Goal: Task Accomplishment & Management: Use online tool/utility

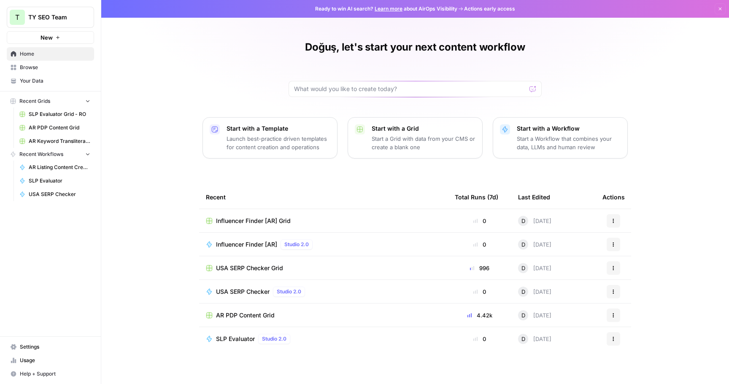
click at [53, 67] on span "Browse" at bounding box center [55, 68] width 70 height 8
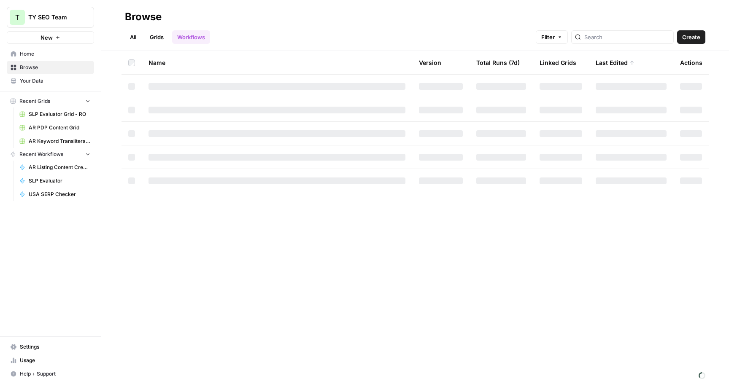
click at [191, 38] on link "Workflows" at bounding box center [191, 36] width 38 height 13
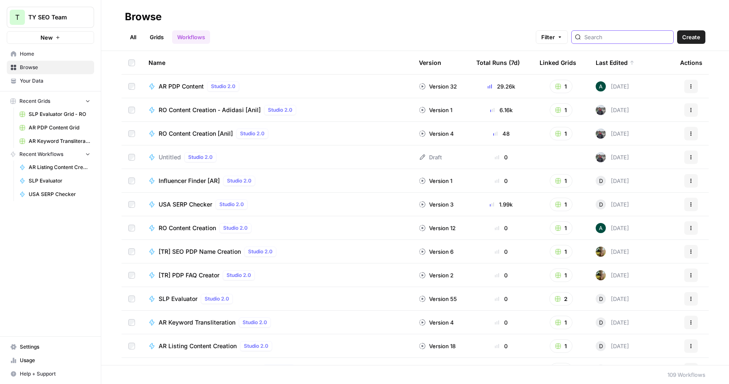
click at [609, 38] on input "search" at bounding box center [627, 37] width 86 height 8
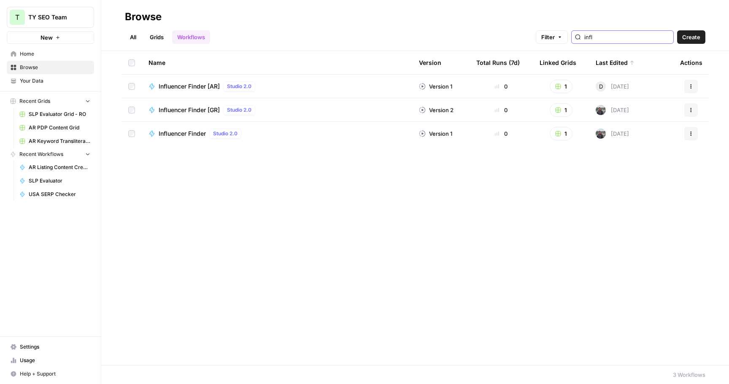
type input "influencer"
click at [630, 34] on input "influencer" at bounding box center [627, 37] width 86 height 8
click at [663, 35] on input "influencer" at bounding box center [627, 37] width 86 height 8
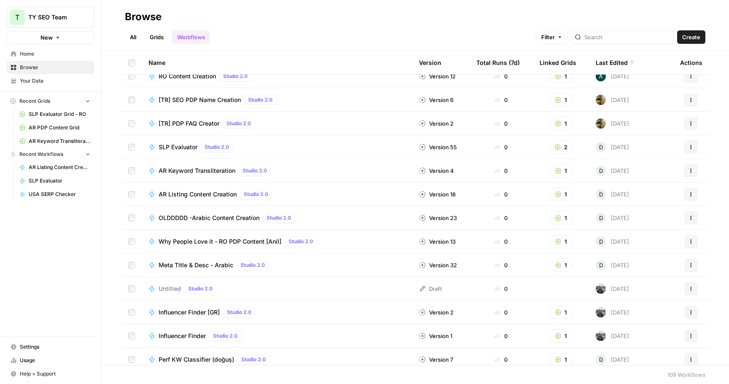
scroll to position [153, 0]
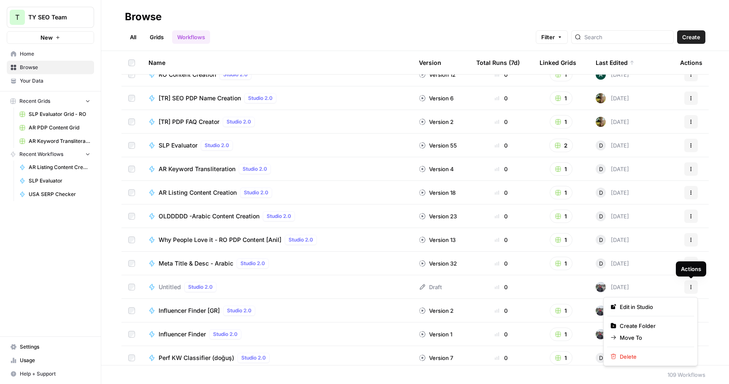
click at [689, 284] on button "Actions" at bounding box center [690, 286] width 13 height 13
click at [631, 355] on span "Delete" at bounding box center [652, 357] width 67 height 8
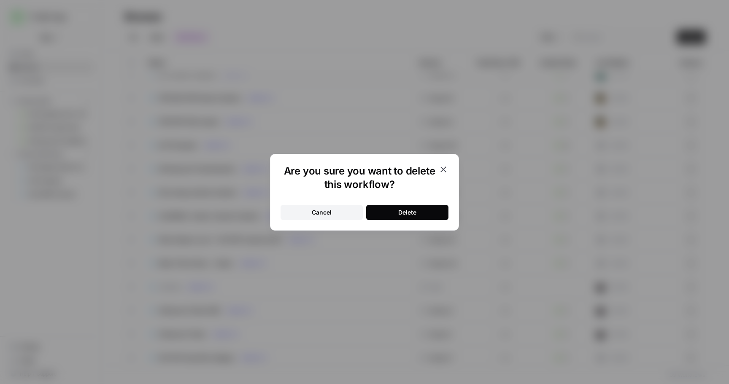
click at [433, 206] on button "Delete" at bounding box center [407, 212] width 82 height 15
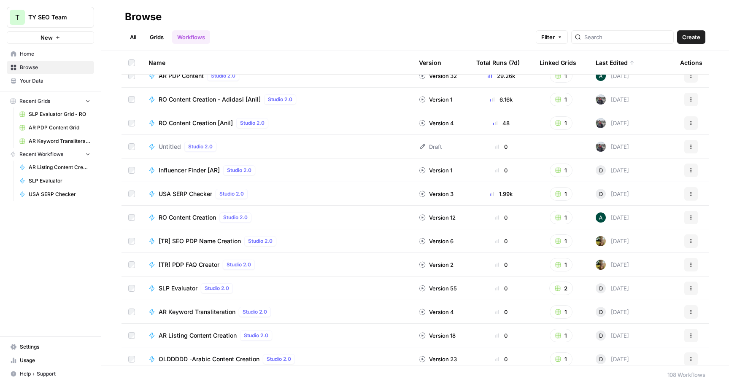
scroll to position [15, 0]
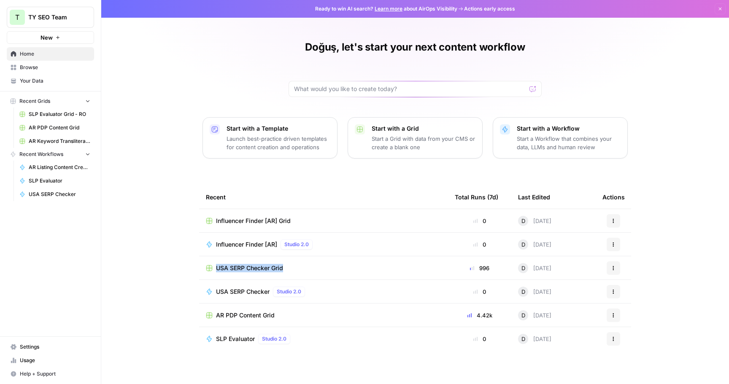
scroll to position [4, 0]
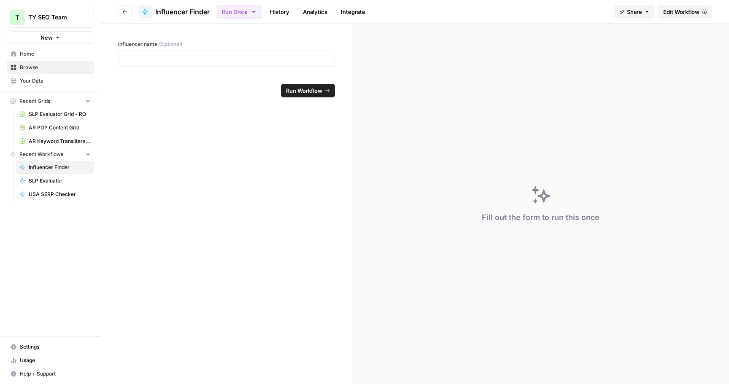
click at [678, 11] on span "Edit Workflow" at bounding box center [681, 12] width 36 height 8
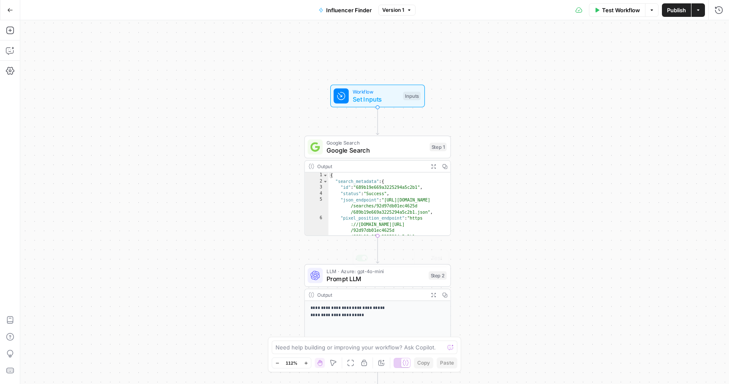
click at [519, 232] on div "**********" at bounding box center [374, 202] width 708 height 364
click at [681, 9] on span "Publish" at bounding box center [676, 10] width 19 height 8
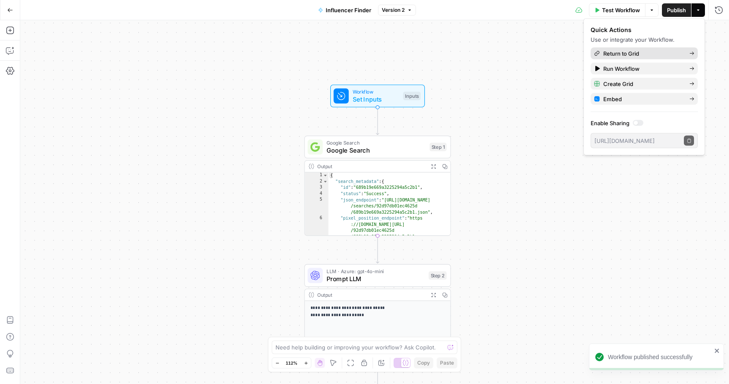
click at [640, 55] on span "Return to Grid" at bounding box center [642, 53] width 79 height 8
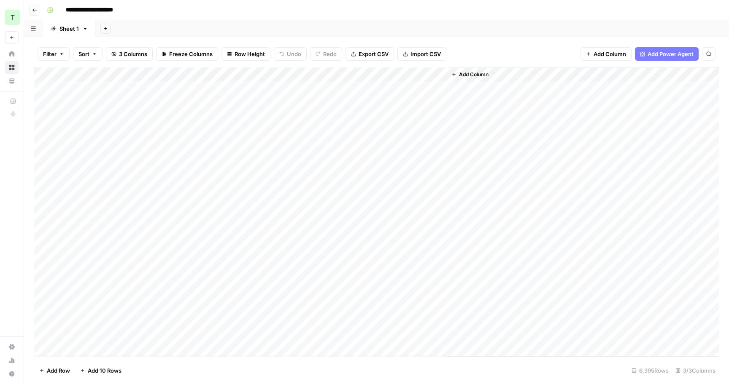
click at [360, 55] on span "Export CSV" at bounding box center [373, 54] width 30 height 8
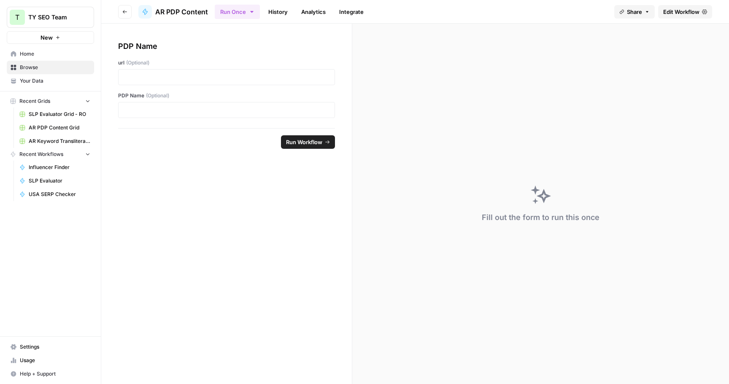
click at [684, 14] on span "Edit Workflow" at bounding box center [681, 12] width 36 height 8
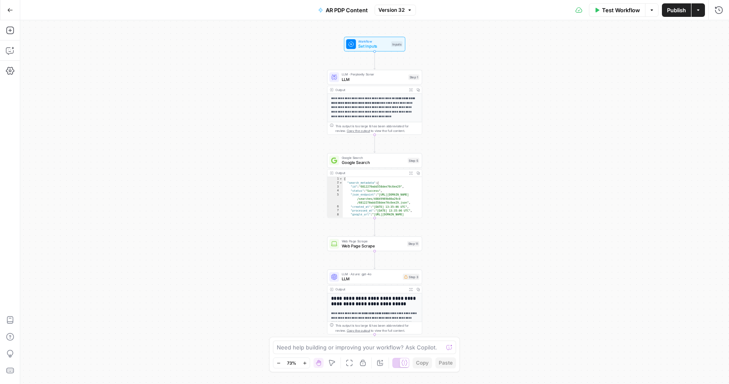
click at [694, 10] on button "Actions" at bounding box center [697, 9] width 13 height 13
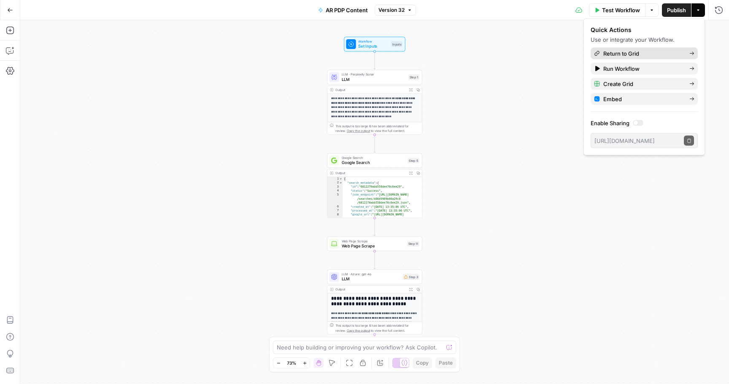
click at [658, 57] on span "Return to Grid" at bounding box center [642, 53] width 79 height 8
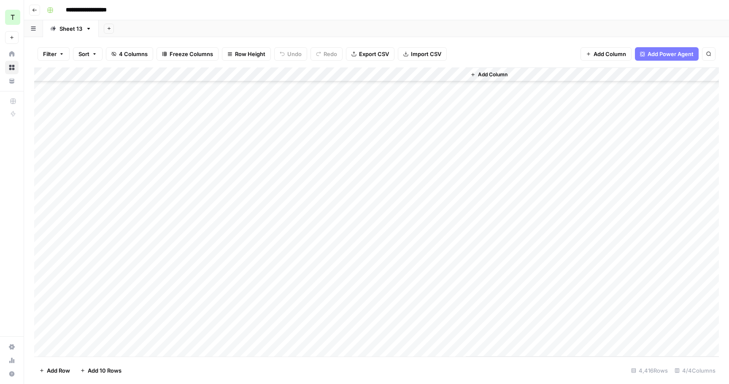
scroll to position [63049, 0]
click at [384, 53] on span "Export CSV" at bounding box center [374, 54] width 30 height 8
click at [380, 87] on div "Add Column" at bounding box center [376, 211] width 684 height 289
click at [36, 9] on icon "button" at bounding box center [34, 10] width 5 height 5
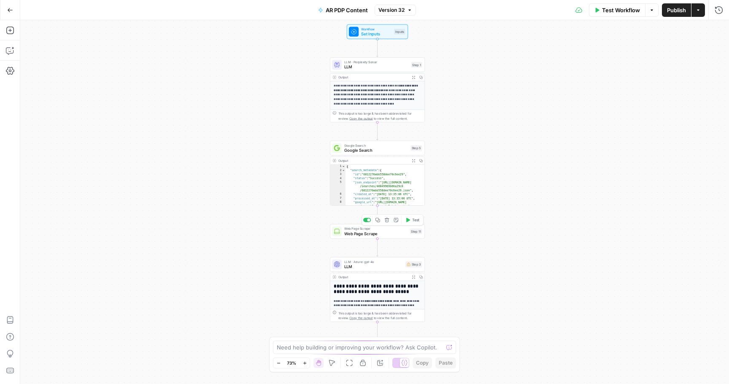
click at [361, 232] on span "Web Page Scrape" at bounding box center [375, 234] width 63 height 6
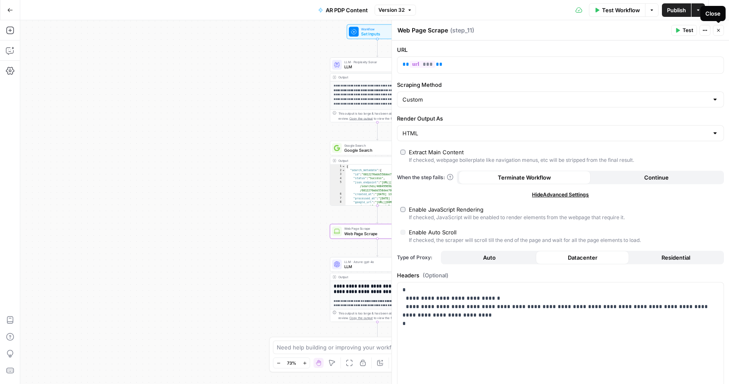
click at [715, 32] on button "Close" at bounding box center [718, 30] width 11 height 11
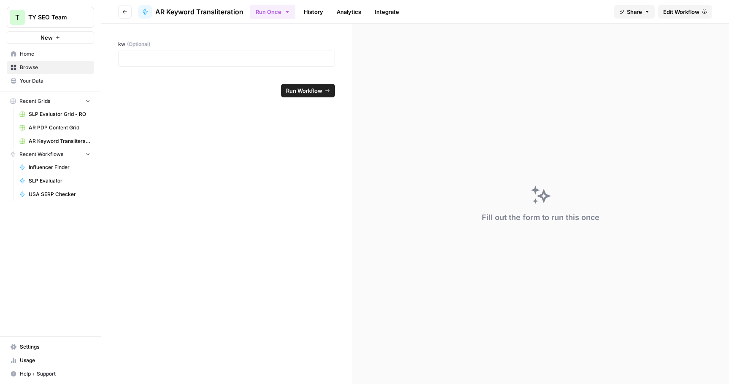
click at [685, 17] on link "Edit Workflow" at bounding box center [685, 11] width 54 height 13
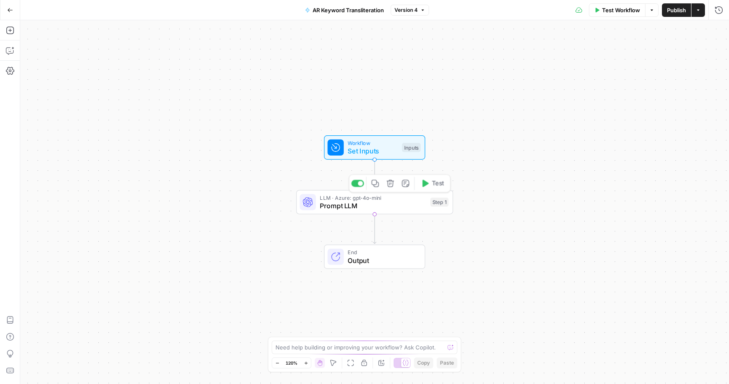
click at [380, 203] on span "Prompt LLM" at bounding box center [373, 206] width 106 height 10
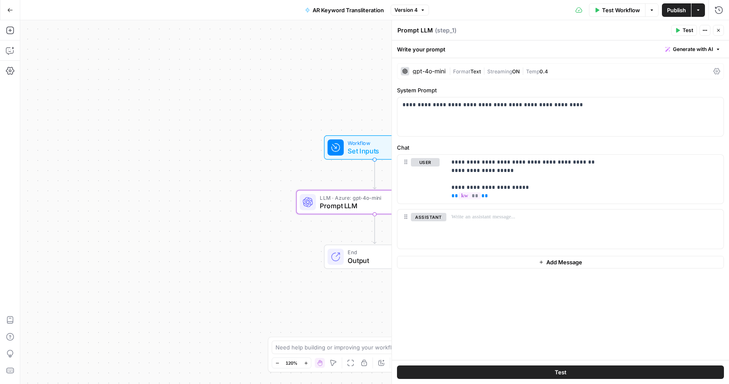
click at [719, 32] on icon "button" at bounding box center [718, 30] width 5 height 5
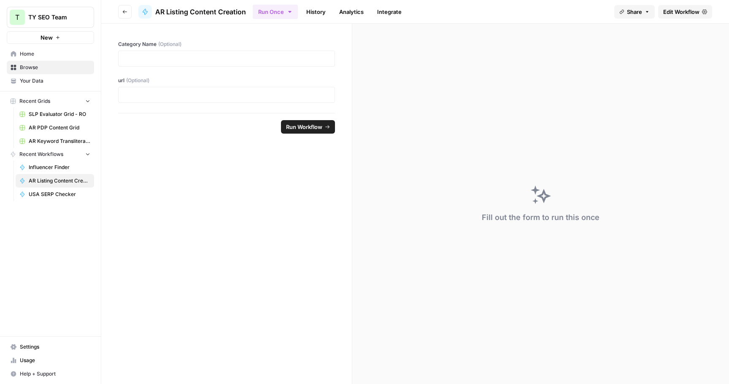
click at [693, 16] on link "Edit Workflow" at bounding box center [685, 11] width 54 height 13
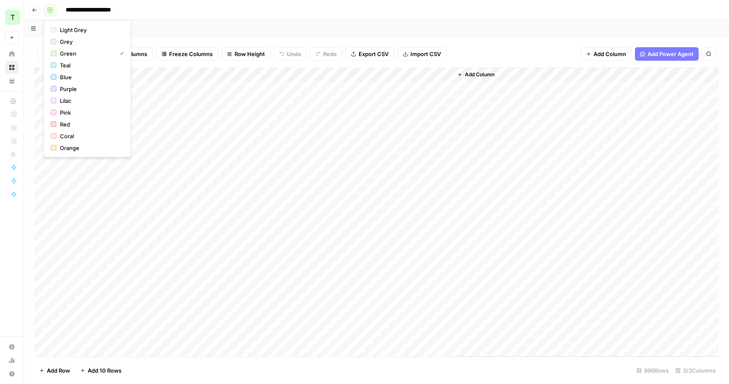
click at [52, 11] on icon "button" at bounding box center [50, 10] width 5 height 5
click at [52, 11] on rect "button" at bounding box center [50, 10] width 5 height 5
click at [33, 10] on icon "button" at bounding box center [34, 9] width 4 height 3
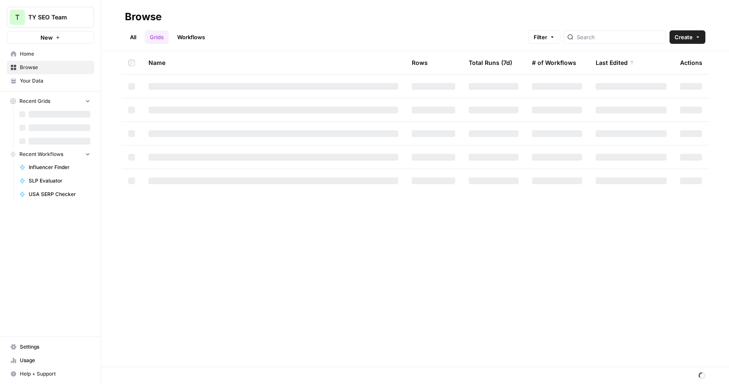
click at [196, 38] on link "Workflows" at bounding box center [191, 36] width 38 height 13
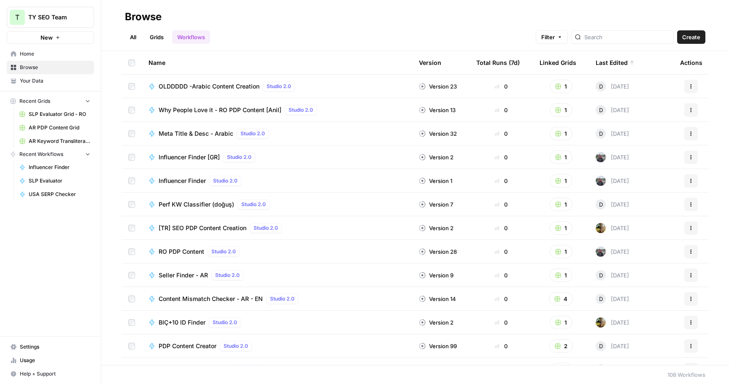
scroll to position [283, 0]
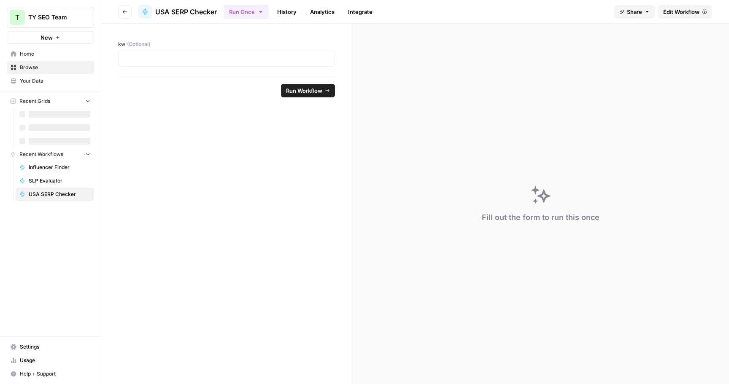
click at [688, 9] on span "Edit Workflow" at bounding box center [681, 12] width 36 height 8
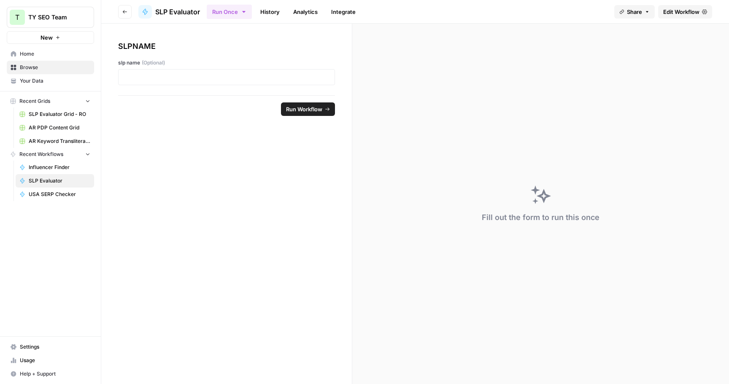
click at [678, 11] on span "Edit Workflow" at bounding box center [681, 12] width 36 height 8
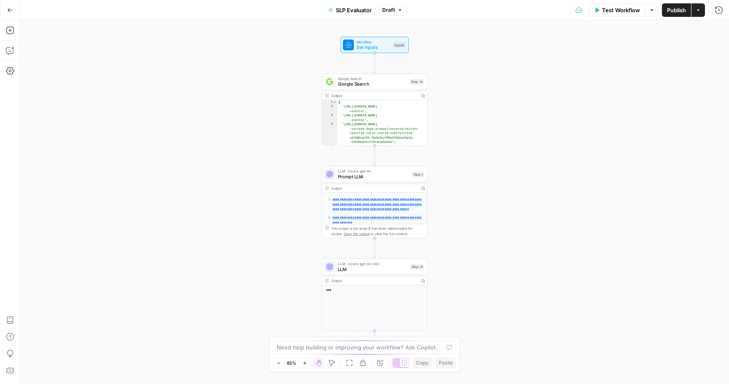
scroll to position [29, 0]
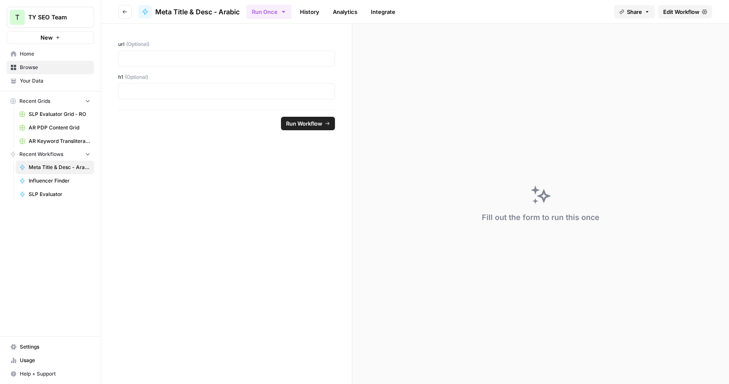
click at [676, 11] on span "Edit Workflow" at bounding box center [681, 12] width 36 height 8
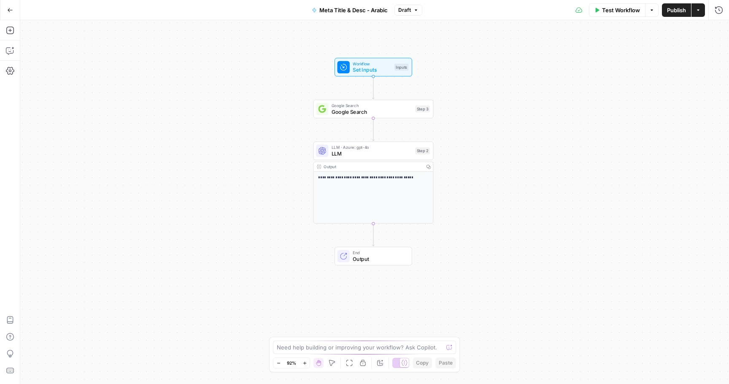
drag, startPoint x: 237, startPoint y: 183, endPoint x: 270, endPoint y: 148, distance: 48.3
click at [270, 148] on div "**********" at bounding box center [374, 202] width 708 height 364
drag, startPoint x: 270, startPoint y: 148, endPoint x: 270, endPoint y: 187, distance: 38.8
click at [270, 187] on div "**********" at bounding box center [374, 202] width 708 height 364
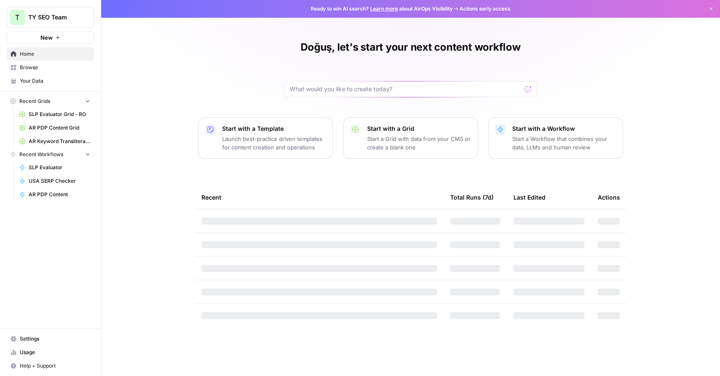
click at [49, 66] on span "Browse" at bounding box center [55, 68] width 70 height 8
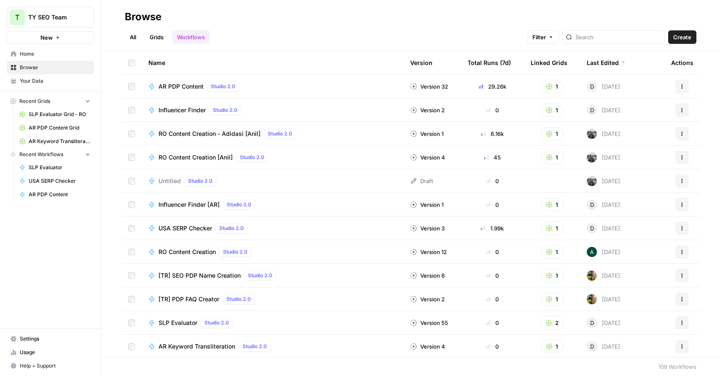
click at [182, 87] on span "AR PDP Content" at bounding box center [181, 86] width 45 height 8
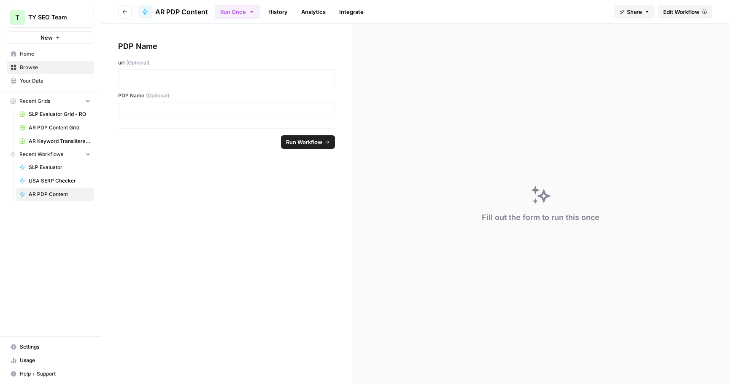
click at [673, 13] on span "Edit Workflow" at bounding box center [681, 12] width 36 height 8
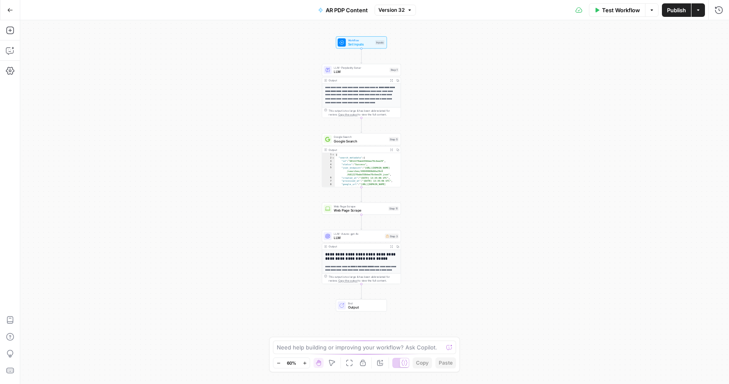
drag, startPoint x: 531, startPoint y: 148, endPoint x: 492, endPoint y: 149, distance: 38.8
click at [492, 149] on div "**********" at bounding box center [374, 202] width 708 height 364
drag, startPoint x: 285, startPoint y: 6, endPoint x: 213, endPoint y: 14, distance: 72.5
click at [213, 14] on div "Go Back AR PDP Content Version 32 Test Workflow Options Publish Actions Run His…" at bounding box center [364, 10] width 729 height 20
click at [696, 11] on icon "button" at bounding box center [697, 10] width 5 height 5
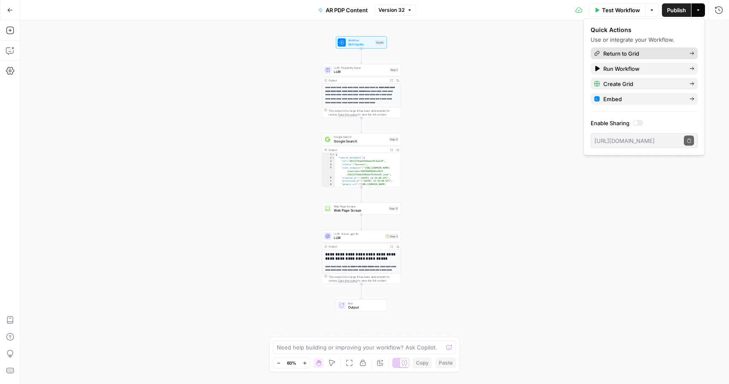
click at [668, 54] on span "Return to Grid" at bounding box center [642, 53] width 79 height 8
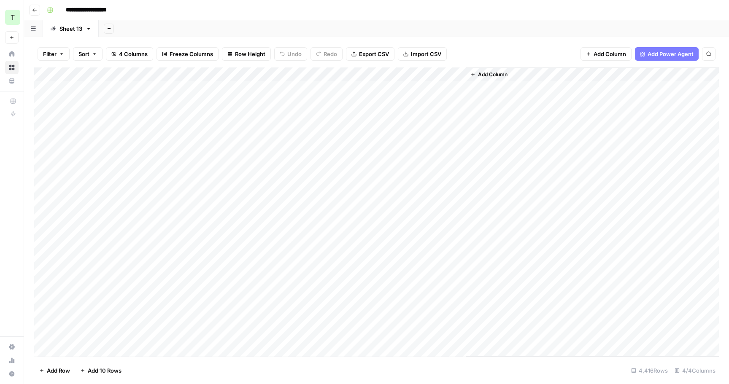
click at [458, 86] on div "Add Column" at bounding box center [376, 211] width 684 height 289
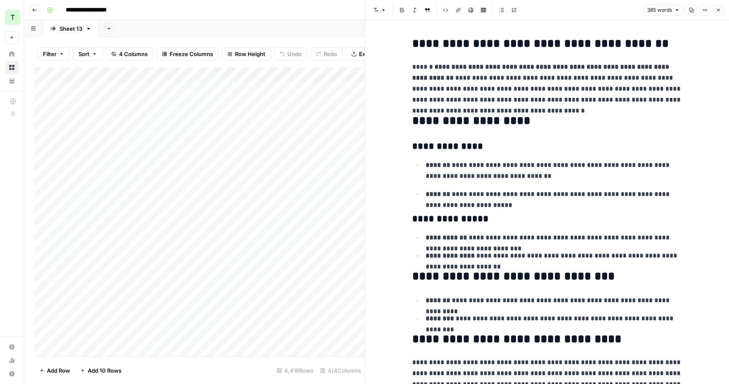
click at [717, 9] on icon "button" at bounding box center [718, 10] width 5 height 5
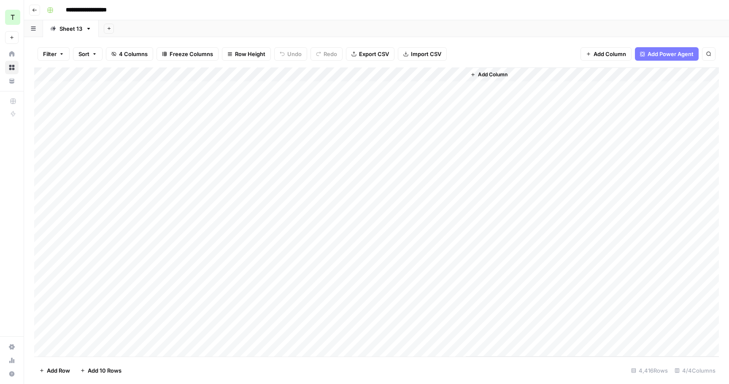
click at [33, 10] on icon "button" at bounding box center [34, 9] width 4 height 3
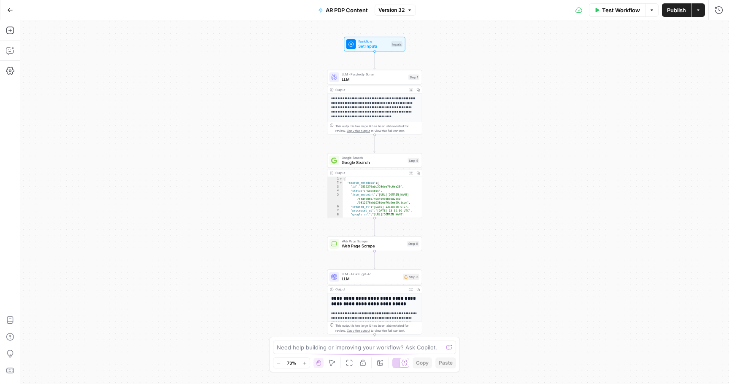
click at [6, 8] on button "Go Back" at bounding box center [10, 10] width 15 height 15
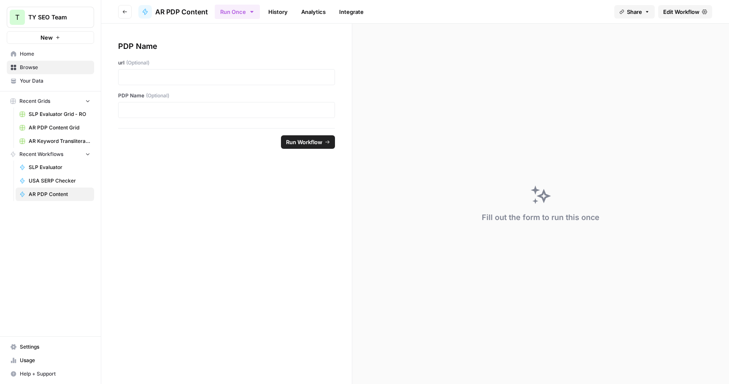
click at [48, 58] on link "Home" at bounding box center [50, 53] width 87 height 13
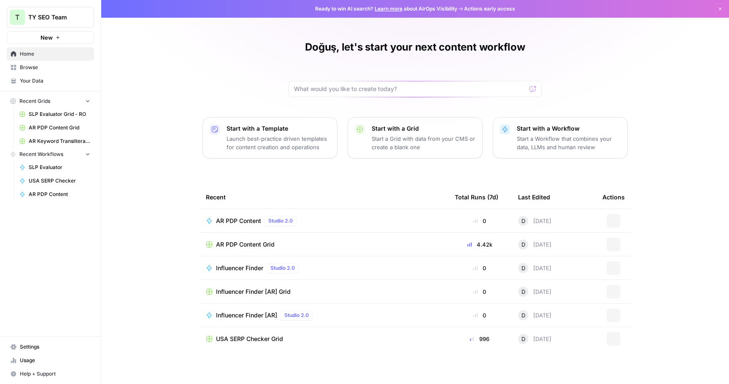
click at [52, 66] on span "Browse" at bounding box center [55, 68] width 70 height 8
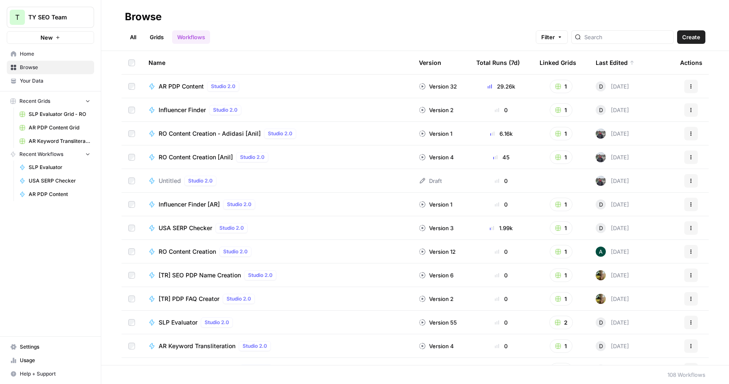
click at [190, 39] on link "Workflows" at bounding box center [191, 36] width 38 height 13
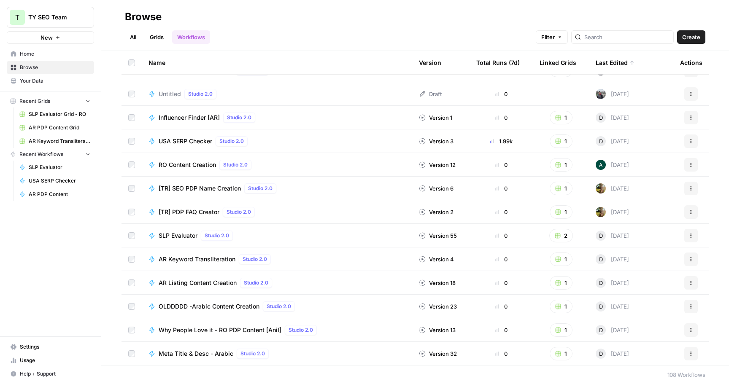
scroll to position [125, 0]
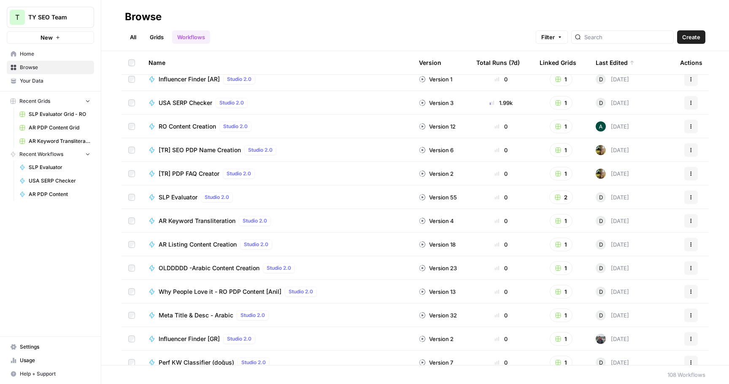
click at [222, 244] on span "AR Listing Content Creation" at bounding box center [198, 244] width 78 height 8
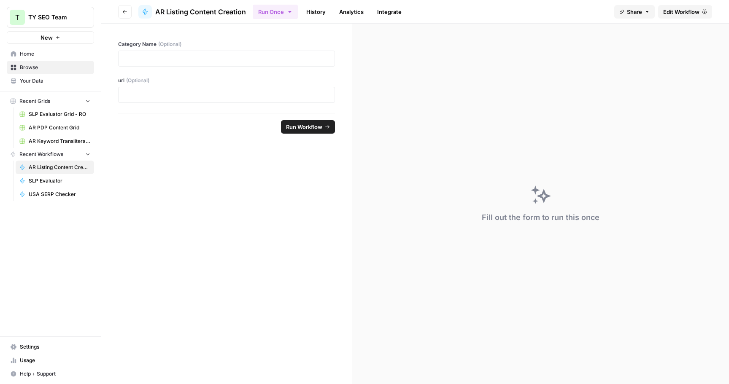
click at [52, 66] on span "Browse" at bounding box center [55, 68] width 70 height 8
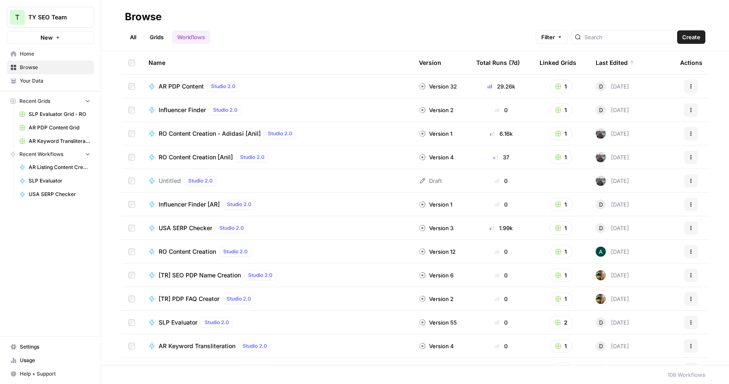
click at [686, 37] on span "Create" at bounding box center [691, 37] width 18 height 8
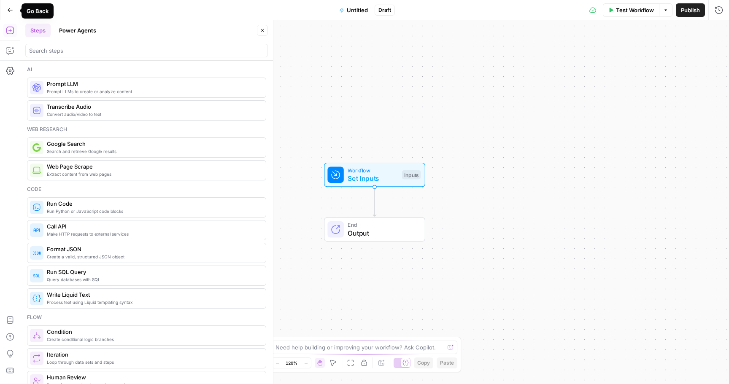
click at [7, 7] on icon "button" at bounding box center [10, 10] width 6 height 6
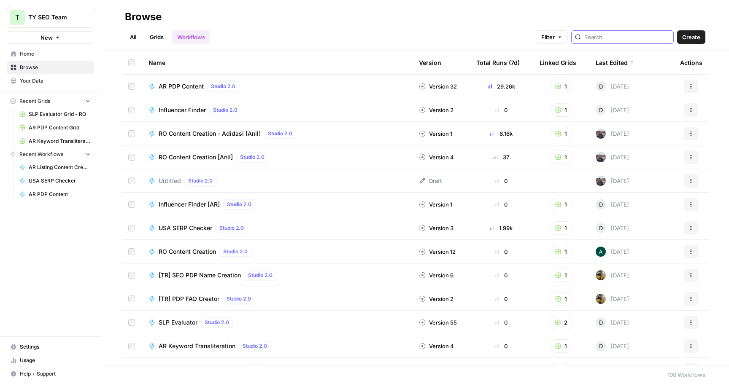
click at [609, 40] on input "search" at bounding box center [627, 37] width 86 height 8
type input "h1"
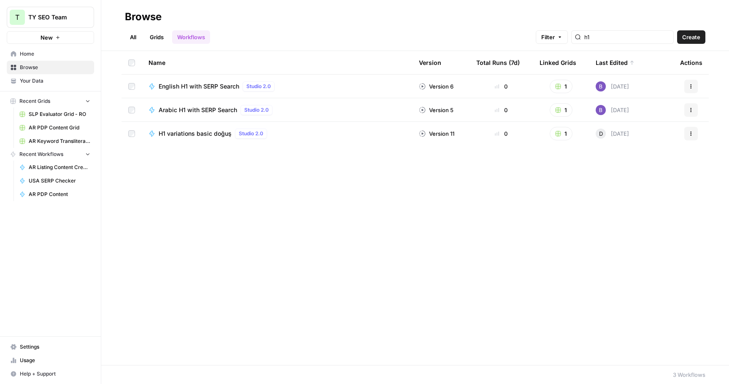
click at [215, 110] on span "Arabic H1 with SERP Search" at bounding box center [198, 110] width 78 height 8
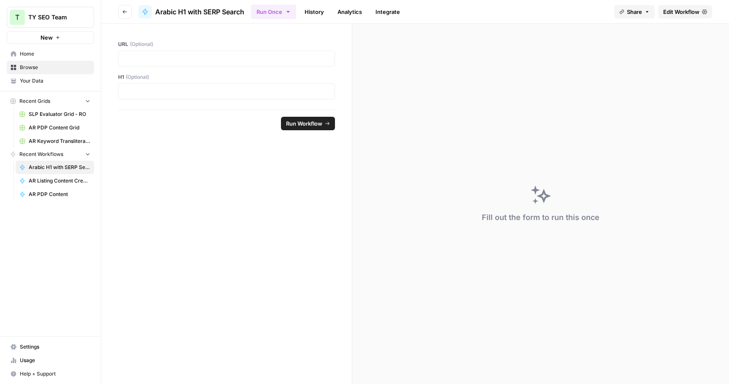
click at [689, 5] on link "Edit Workflow" at bounding box center [685, 11] width 54 height 13
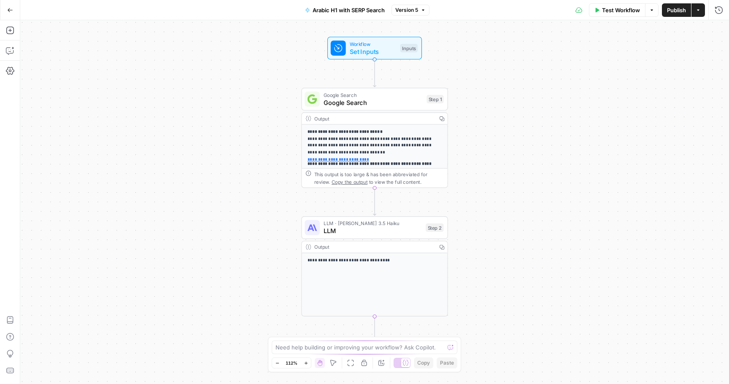
click at [378, 105] on span "Google Search" at bounding box center [372, 102] width 99 height 9
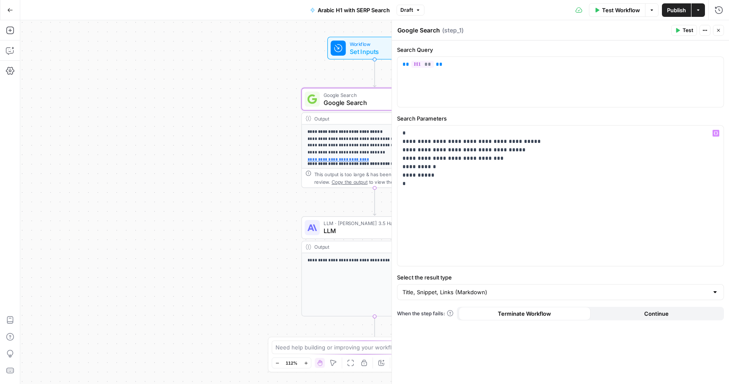
click at [338, 138] on span "https://www.adidas.sa/ar/bags" at bounding box center [377, 141] width 142 height 15
click at [287, 197] on div "**********" at bounding box center [374, 202] width 708 height 364
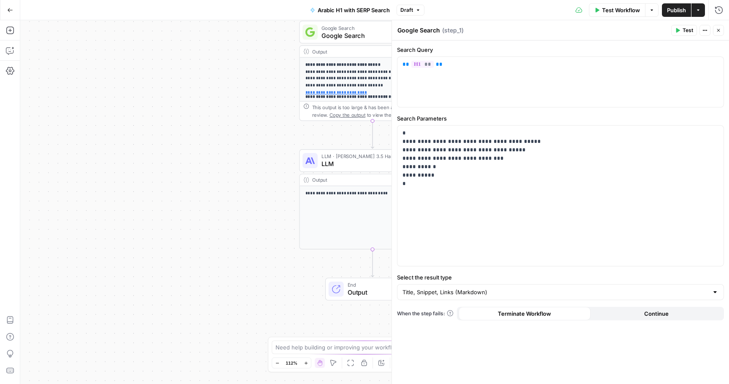
click at [342, 190] on p "**********" at bounding box center [372, 193] width 135 height 7
click at [347, 166] on span "LLM" at bounding box center [370, 163] width 98 height 9
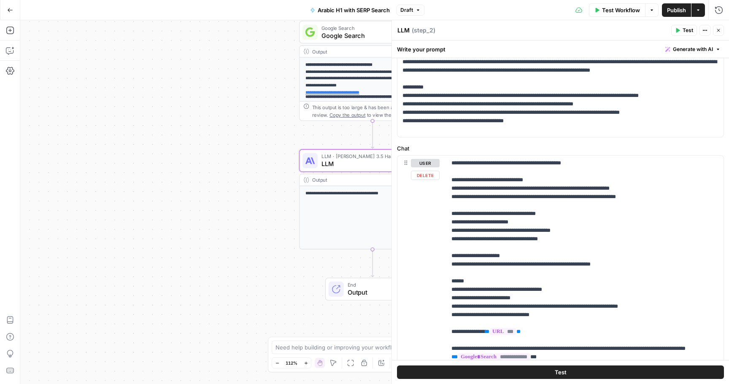
scroll to position [89, 0]
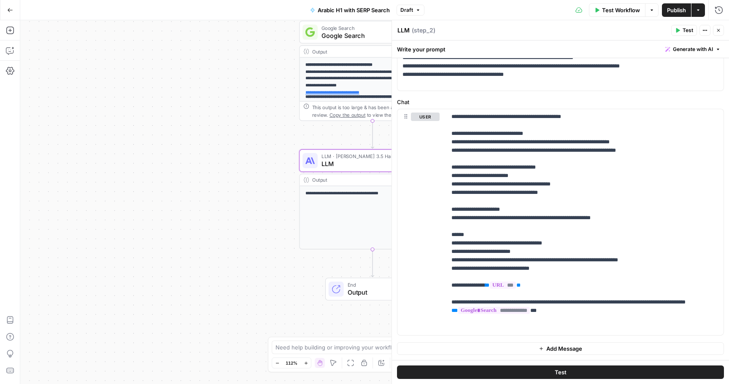
click at [715, 32] on button "Close" at bounding box center [718, 30] width 11 height 11
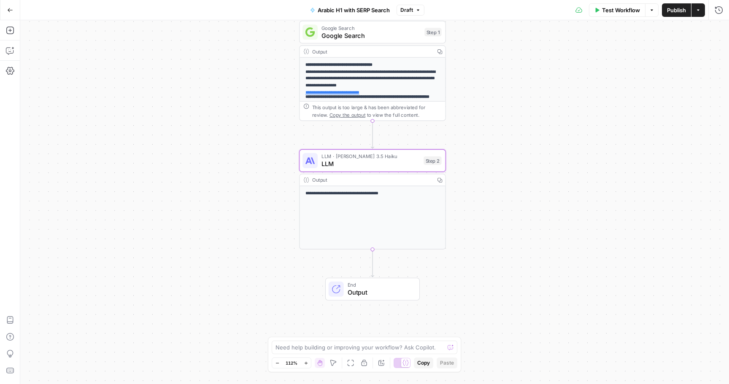
click at [14, 10] on button "Go Back" at bounding box center [10, 10] width 15 height 15
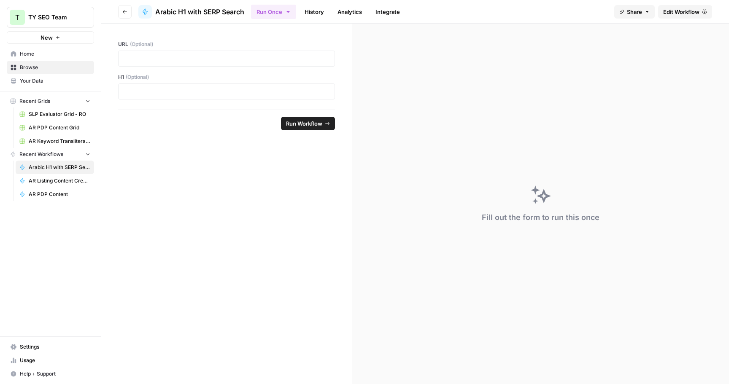
click at [14, 10] on div "T" at bounding box center [17, 17] width 15 height 15
click at [170, 154] on form "URL (Optional) H1 (Optional) Run Workflow" at bounding box center [226, 204] width 251 height 361
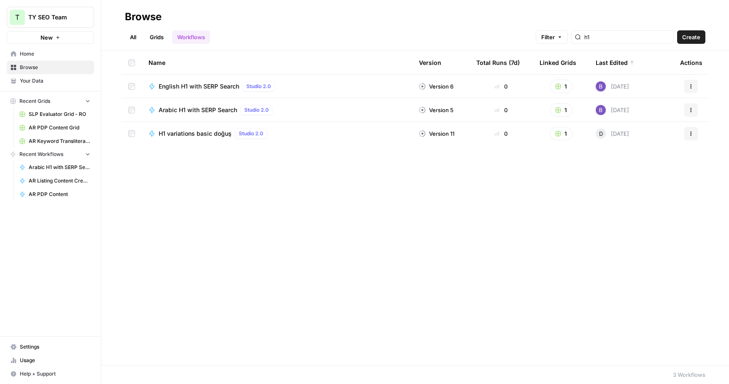
click at [196, 136] on span "H1 variations basic doğuş" at bounding box center [195, 133] width 73 height 8
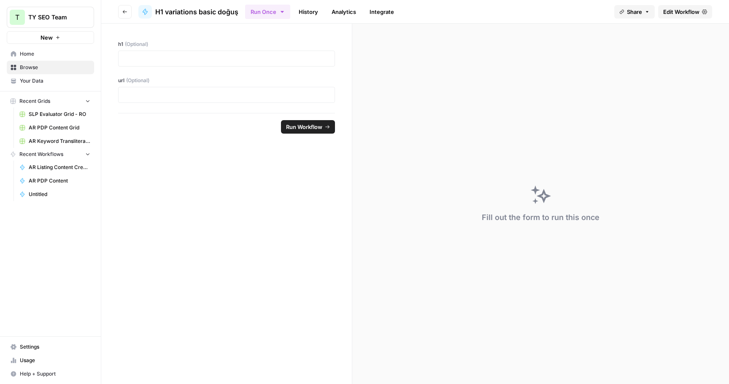
click at [670, 12] on span "Edit Workflow" at bounding box center [681, 12] width 36 height 8
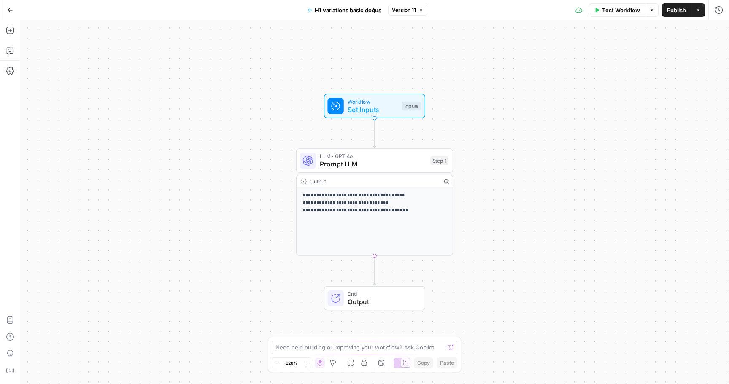
click at [362, 164] on span "Prompt LLM" at bounding box center [373, 164] width 106 height 10
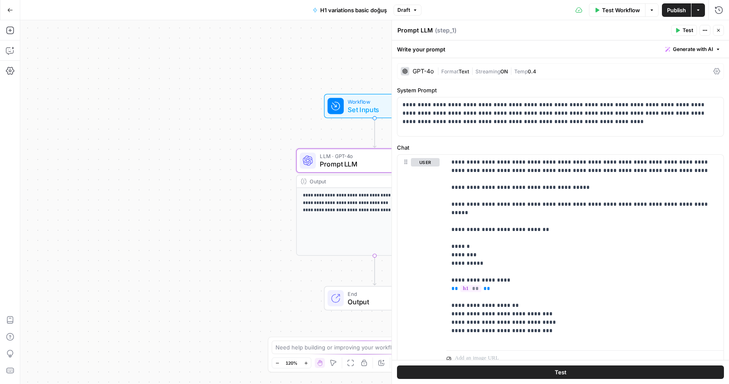
click at [717, 27] on span "E" at bounding box center [715, 28] width 6 height 8
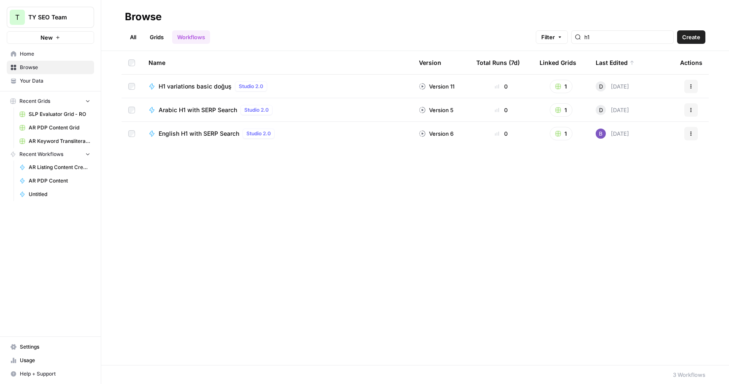
click at [692, 37] on span "Create" at bounding box center [691, 37] width 18 height 8
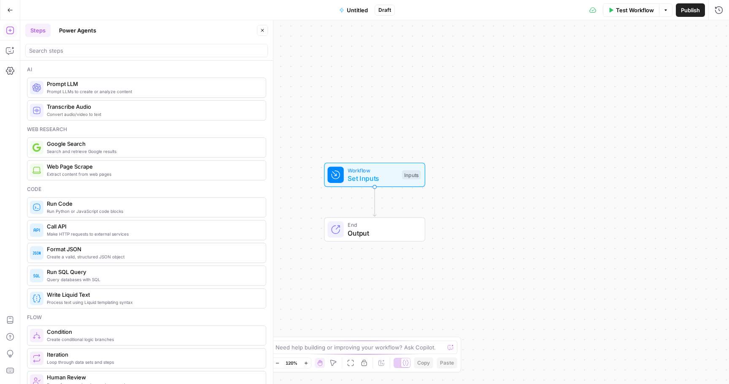
click at [353, 15] on button "Untitled" at bounding box center [353, 9] width 39 height 13
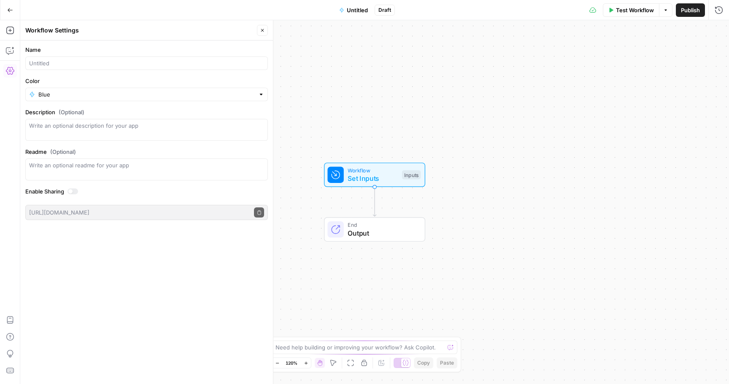
click at [132, 67] on div at bounding box center [146, 63] width 242 height 13
click at [71, 65] on input "Arabic H1 Creator" at bounding box center [146, 63] width 235 height 8
type input "Arabic H1 Transliteration"
click at [77, 86] on div "Color Blue" at bounding box center [146, 89] width 242 height 24
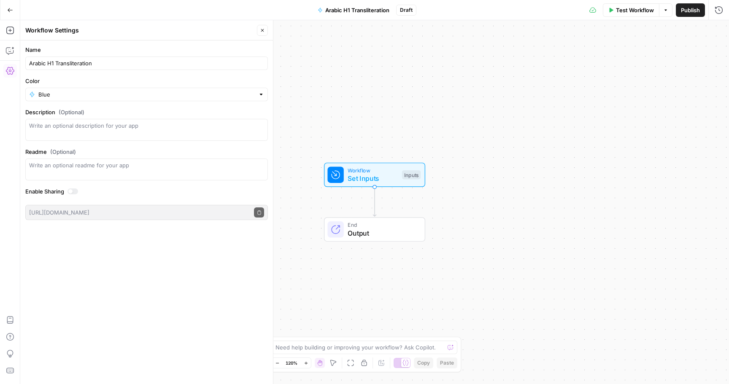
click at [585, 78] on div "Workflow Set Inputs Inputs End Output" at bounding box center [374, 202] width 708 height 364
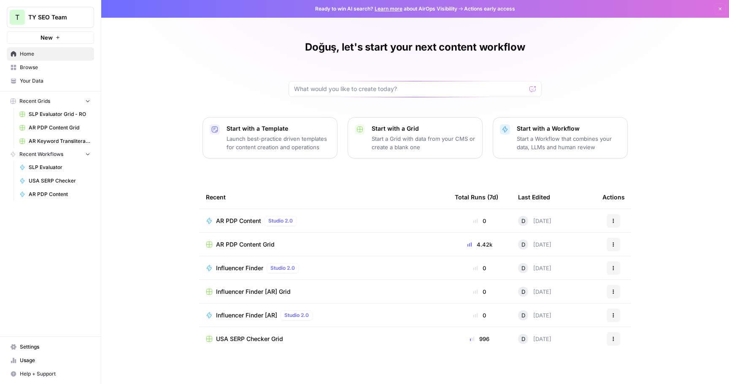
click at [50, 68] on span "Browse" at bounding box center [55, 68] width 70 height 8
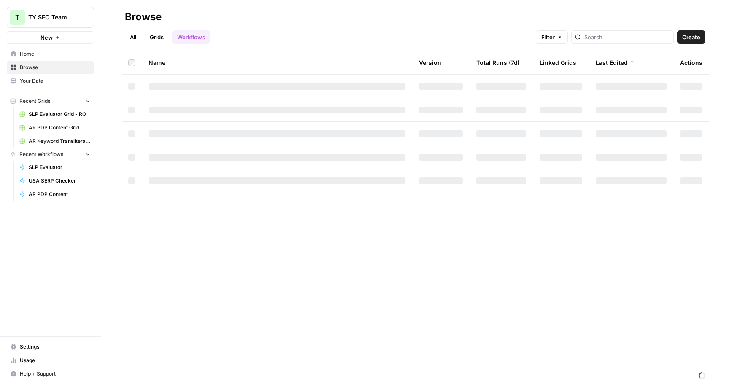
click at [193, 32] on link "Workflows" at bounding box center [191, 36] width 38 height 13
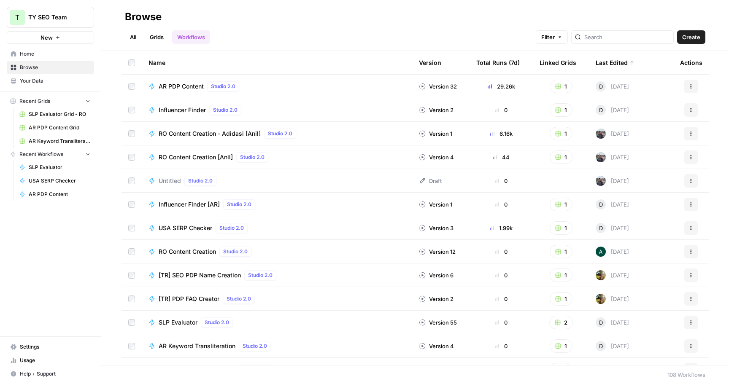
click at [193, 220] on td "USA SERP Checker Studio 2.0" at bounding box center [277, 227] width 270 height 23
click at [193, 221] on td "USA SERP Checker Studio 2.0" at bounding box center [277, 227] width 270 height 23
click at [193, 226] on span "USA SERP Checker" at bounding box center [186, 228] width 54 height 8
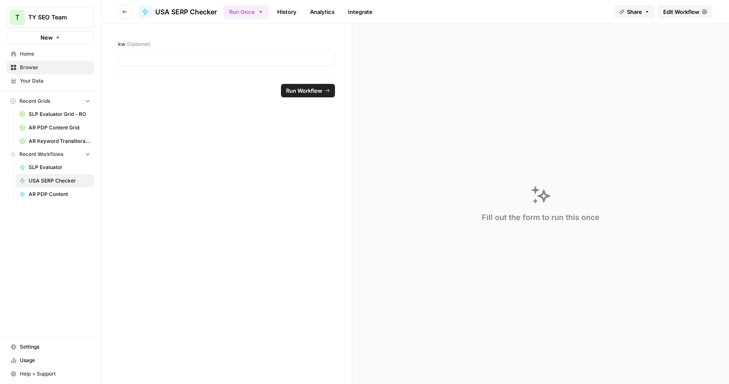
click at [686, 12] on span "Edit Workflow" at bounding box center [681, 12] width 36 height 8
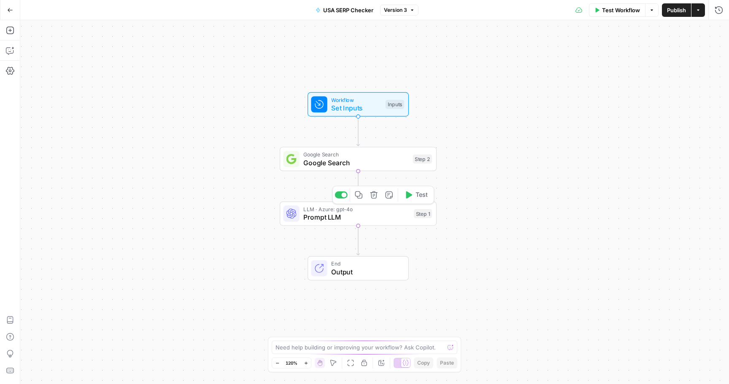
click at [355, 153] on span "Google Search" at bounding box center [355, 155] width 105 height 8
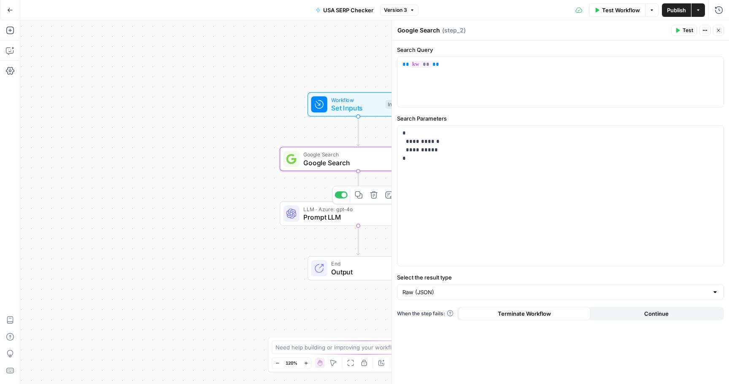
click at [350, 220] on span "Prompt LLM" at bounding box center [356, 217] width 106 height 10
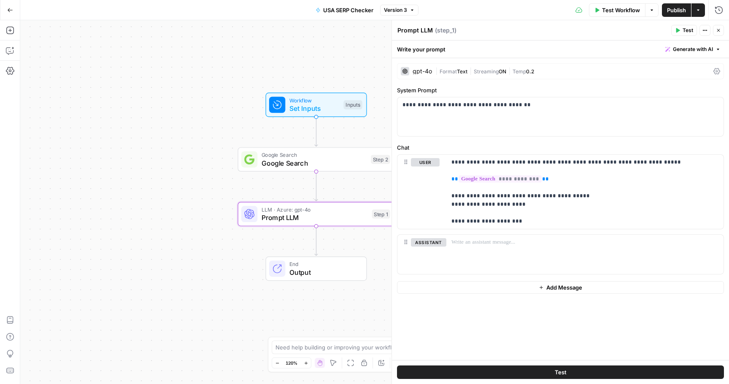
click at [702, 13] on button "Actions" at bounding box center [697, 9] width 13 height 13
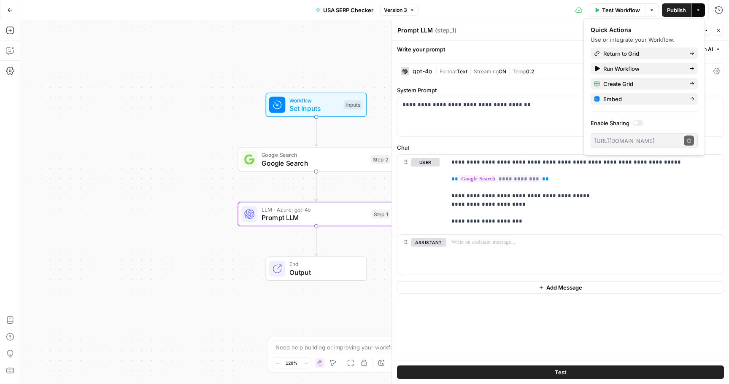
click at [660, 51] on span "Return to Grid" at bounding box center [642, 53] width 79 height 8
